Goal: Find specific page/section: Find specific page/section

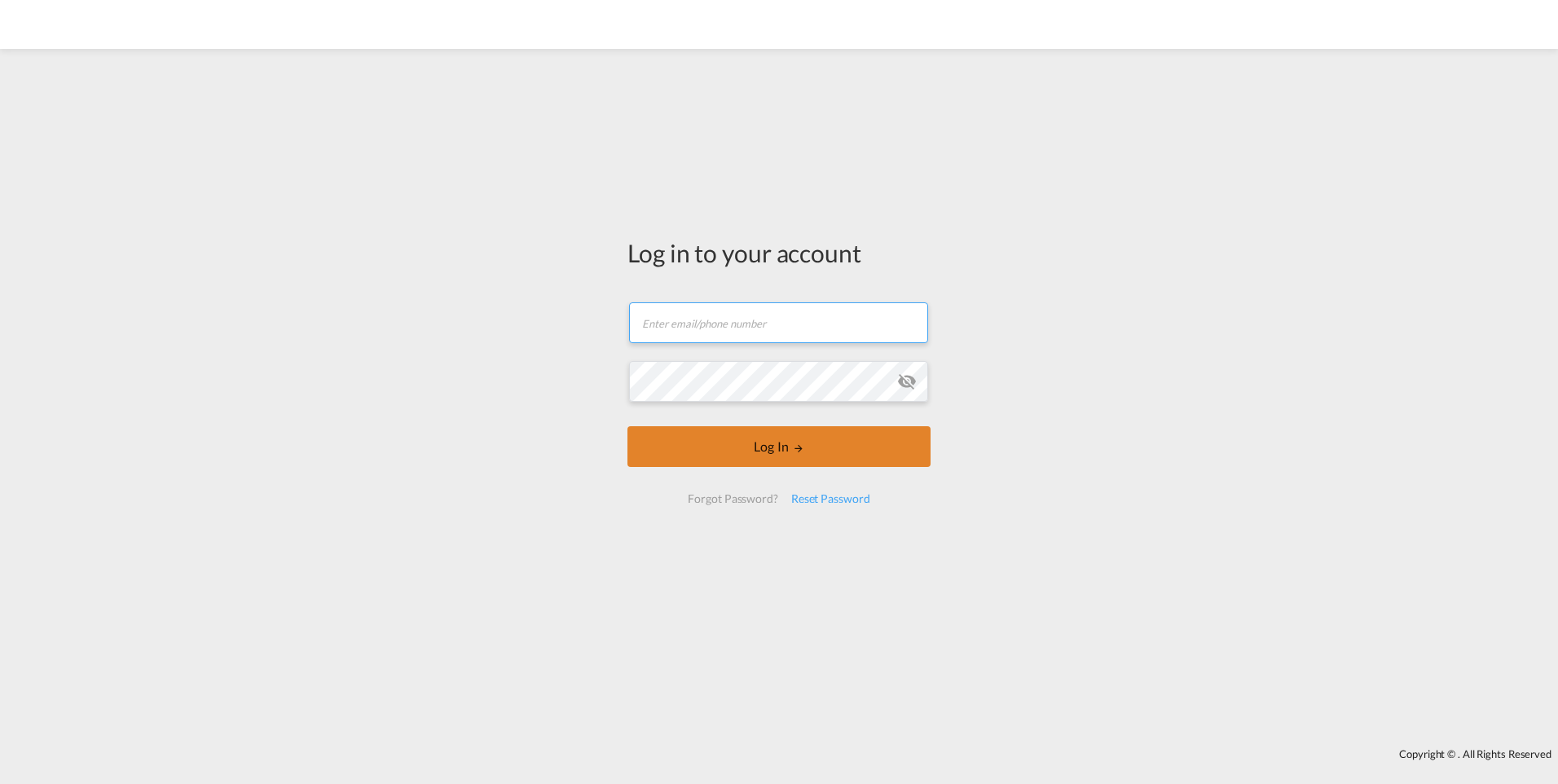
type input "[PERSON_NAME][EMAIL_ADDRESS][DOMAIN_NAME]"
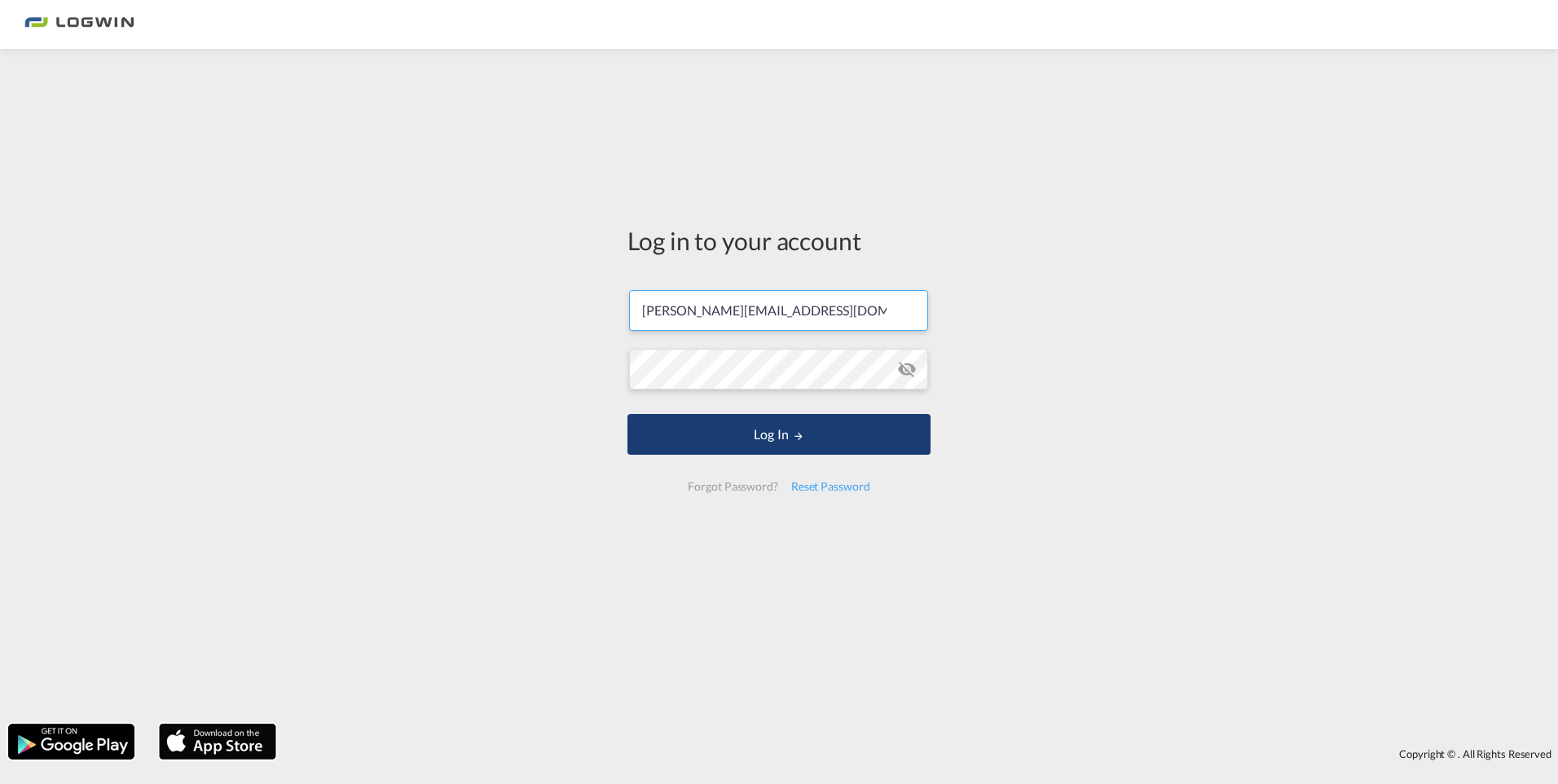
click at [786, 444] on button "Log In" at bounding box center [779, 434] width 303 height 41
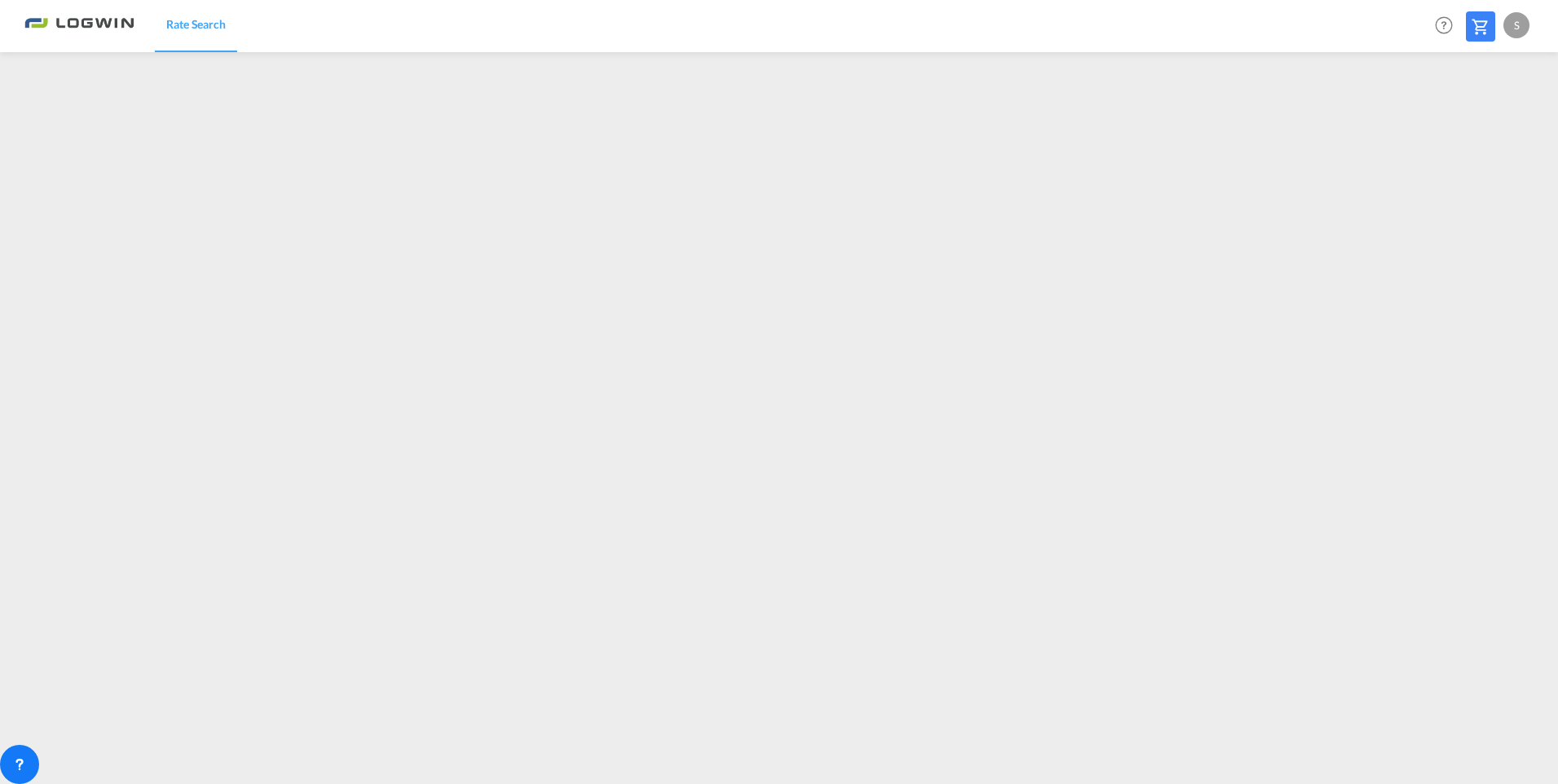
click at [1523, 21] on div "S" at bounding box center [1516, 25] width 26 height 26
click at [1474, 123] on button "Logout" at bounding box center [1498, 125] width 106 height 32
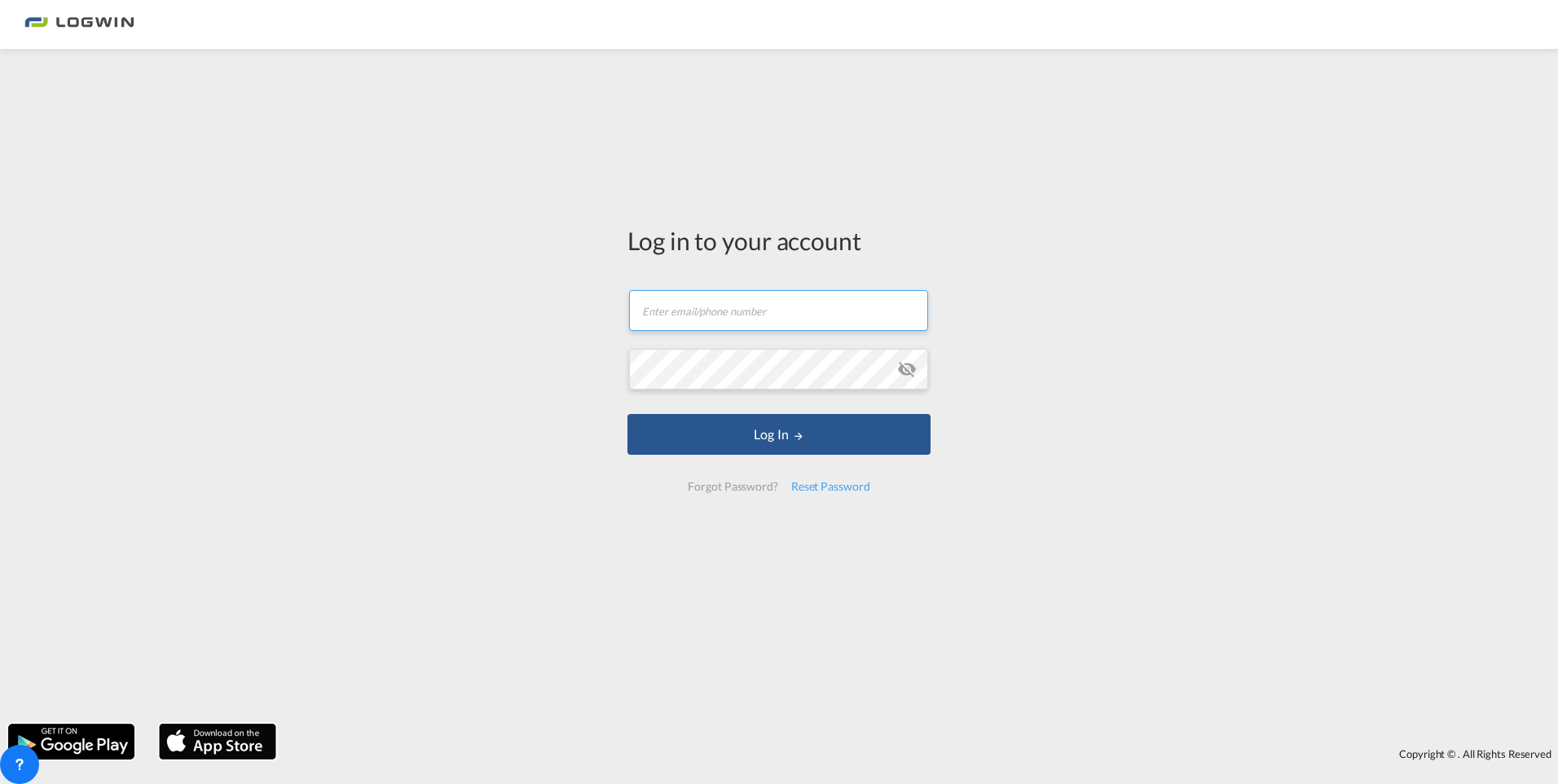
type input "[PERSON_NAME][EMAIL_ADDRESS][DOMAIN_NAME]"
